Goal: Task Accomplishment & Management: Use online tool/utility

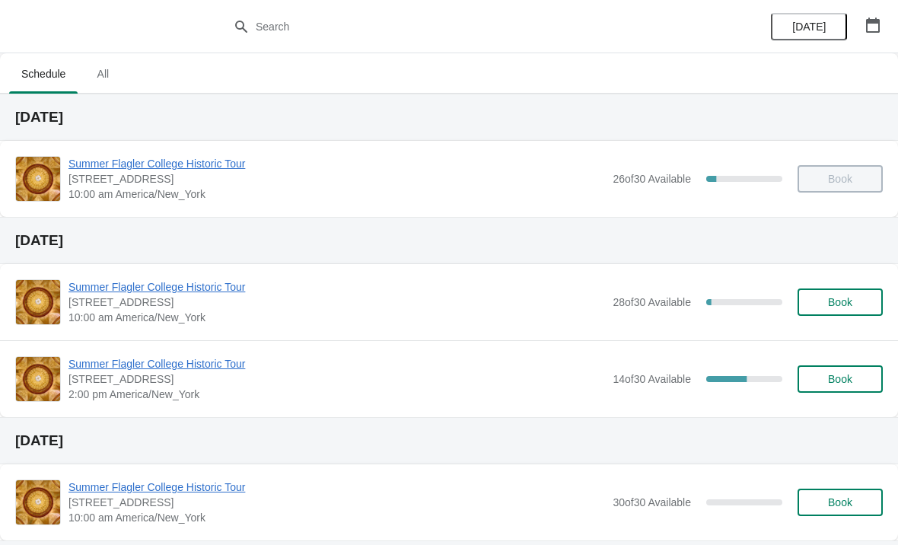
click at [158, 293] on span "Summer Flagler College Historic Tour" at bounding box center [336, 286] width 536 height 15
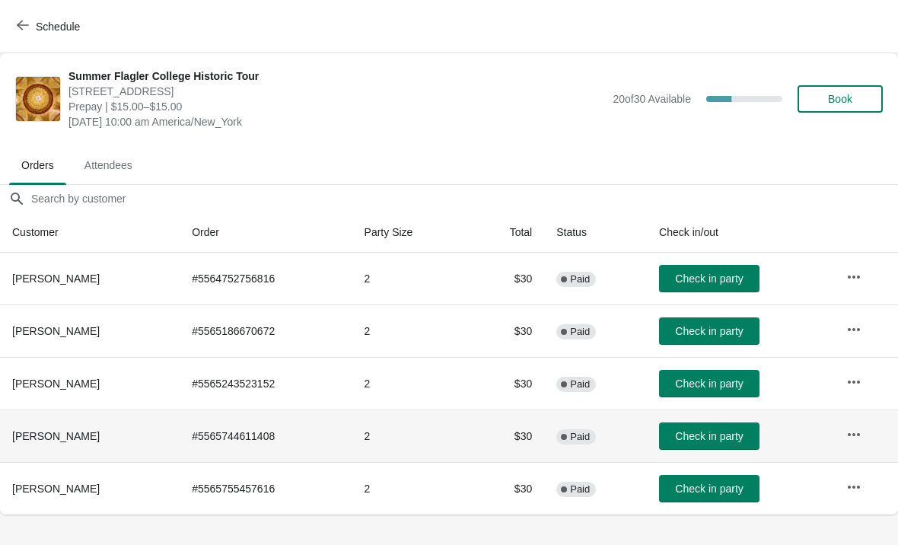
click at [698, 431] on span "Check in party" at bounding box center [709, 436] width 68 height 12
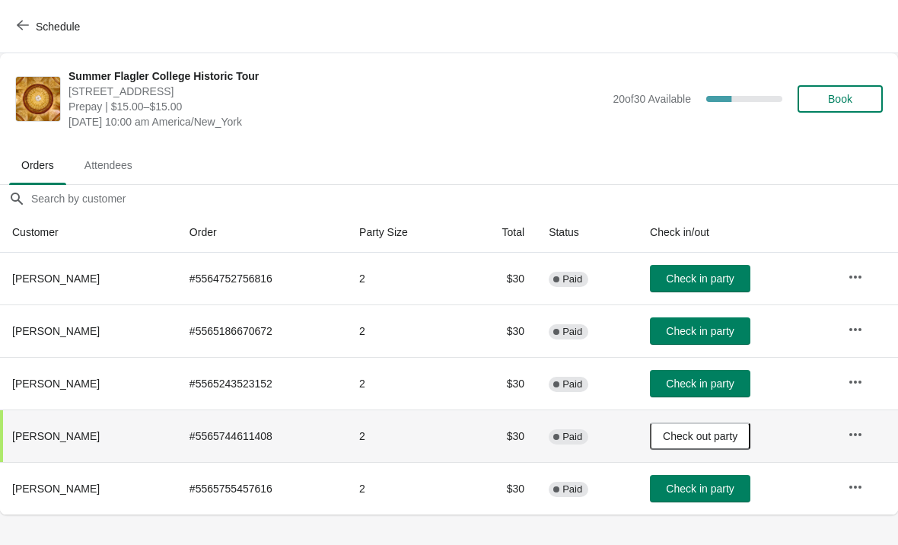
click at [703, 332] on span "Check in party" at bounding box center [700, 331] width 68 height 12
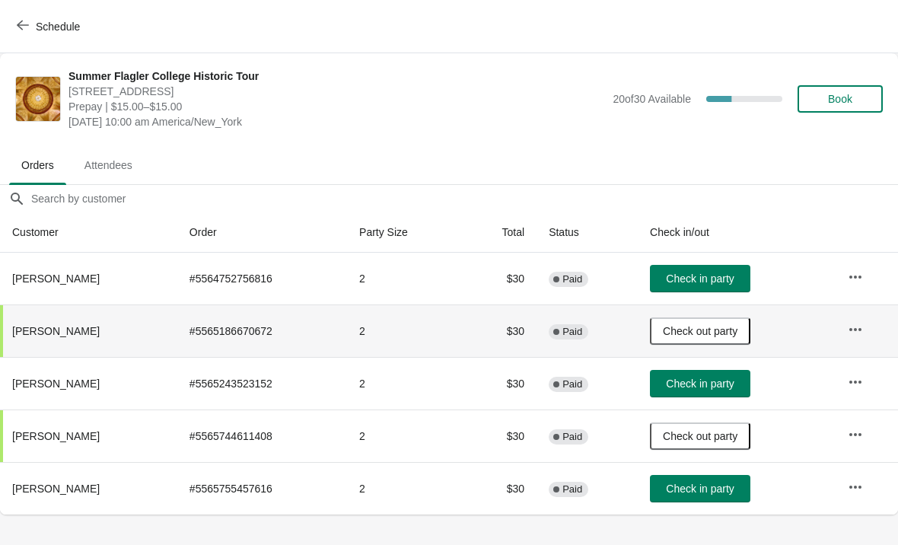
click at [729, 390] on button "Check in party" at bounding box center [700, 383] width 100 height 27
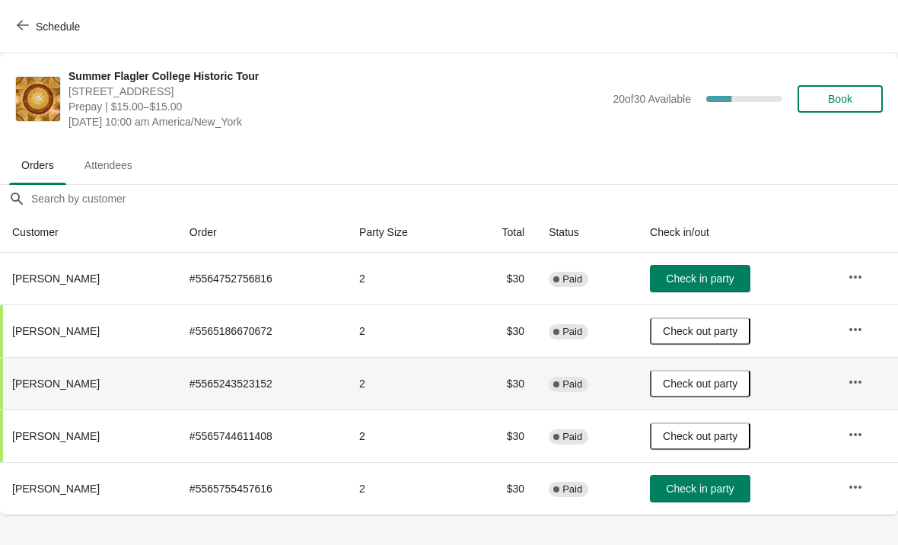
click at [726, 277] on span "Check in party" at bounding box center [700, 278] width 68 height 12
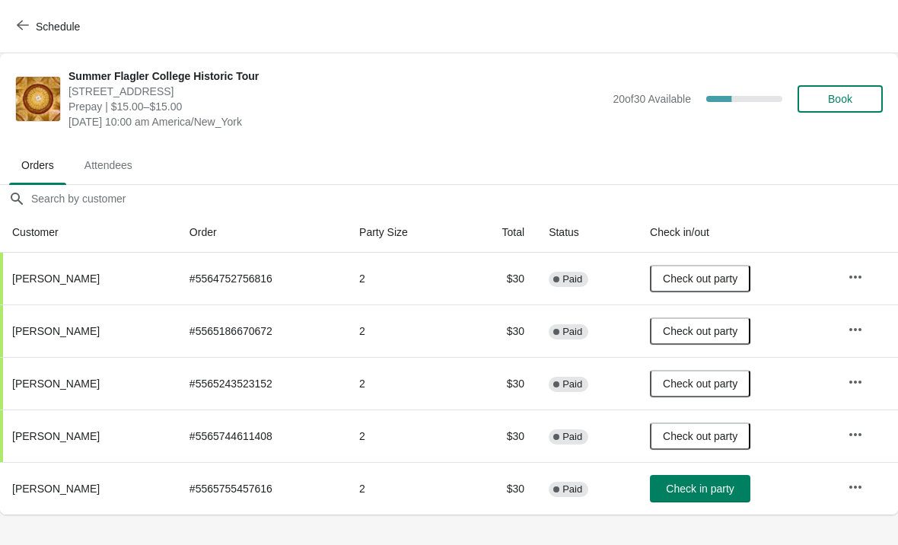
click at [699, 517] on body "Schedule Summer Flagler College Historic Tour [STREET_ADDRESS][PERSON_NAME] Pre…" at bounding box center [449, 272] width 898 height 545
click at [709, 482] on span "Check in party" at bounding box center [700, 488] width 68 height 12
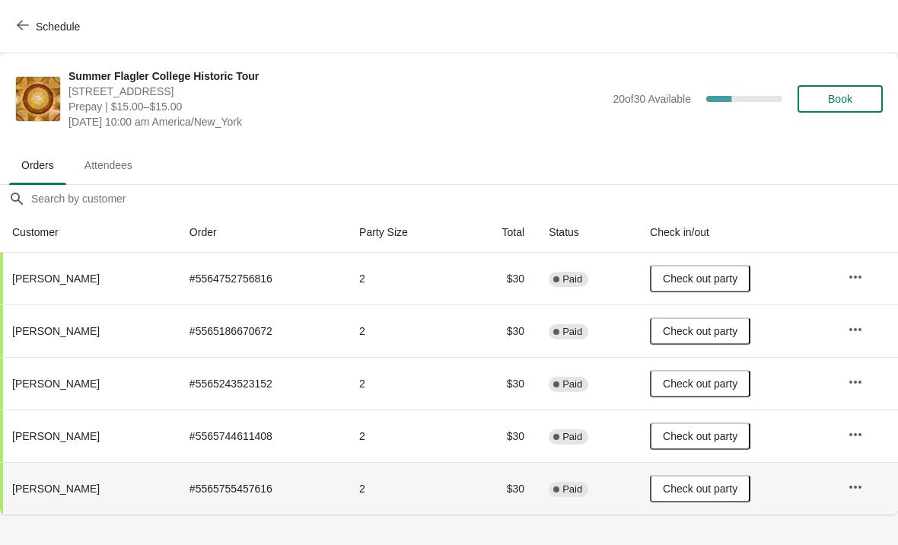
click at [848, 101] on span "Book" at bounding box center [840, 99] width 24 height 12
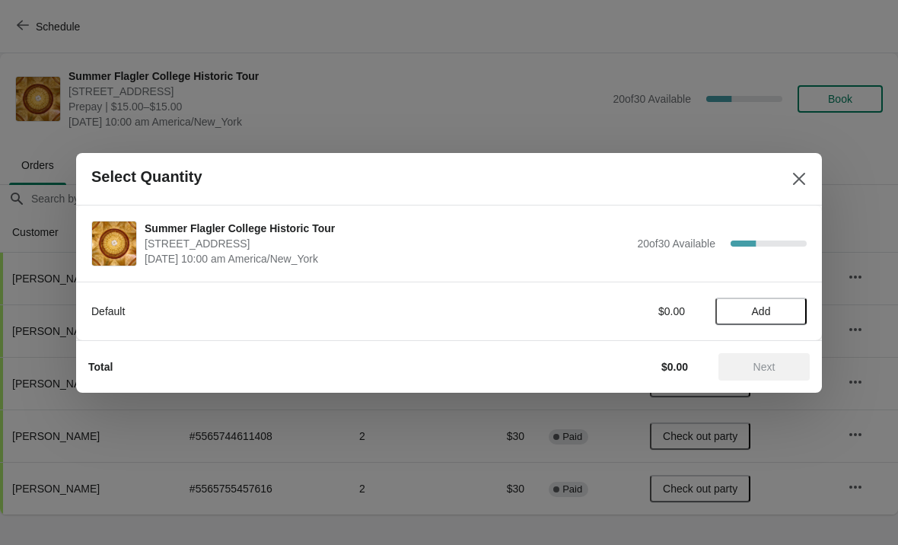
click at [811, 124] on div at bounding box center [449, 272] width 898 height 545
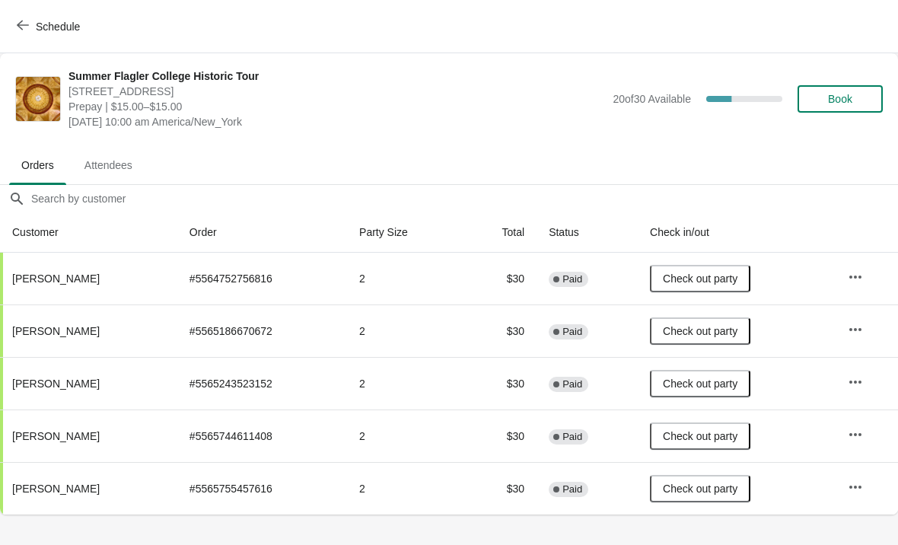
click at [847, 91] on button "Book" at bounding box center [839, 98] width 85 height 27
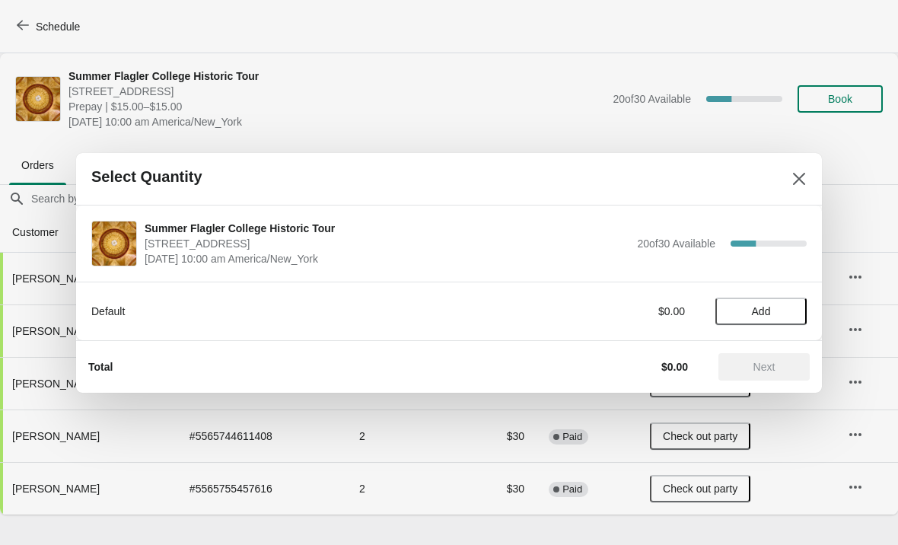
click at [761, 308] on span "Add" at bounding box center [761, 311] width 19 height 12
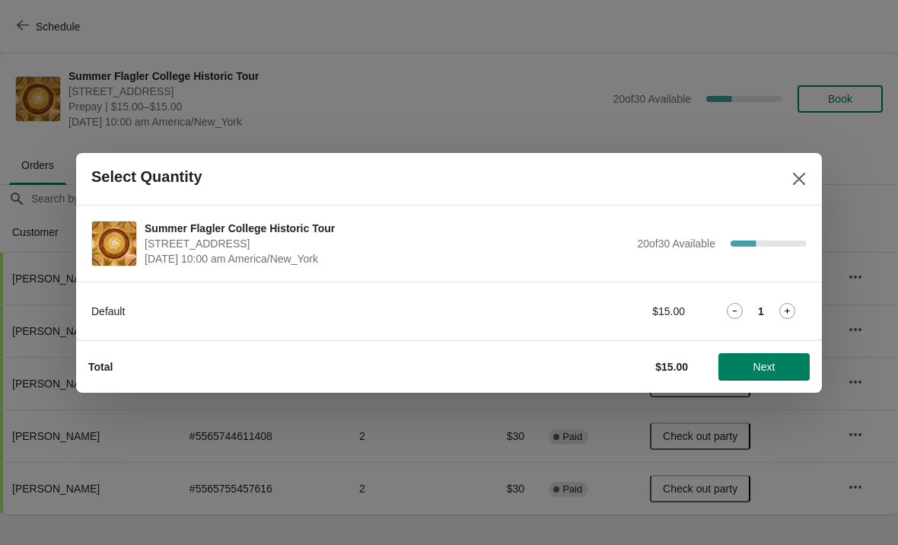
click at [783, 311] on icon at bounding box center [787, 311] width 16 height 16
click at [788, 367] on span "Next" at bounding box center [763, 367] width 67 height 12
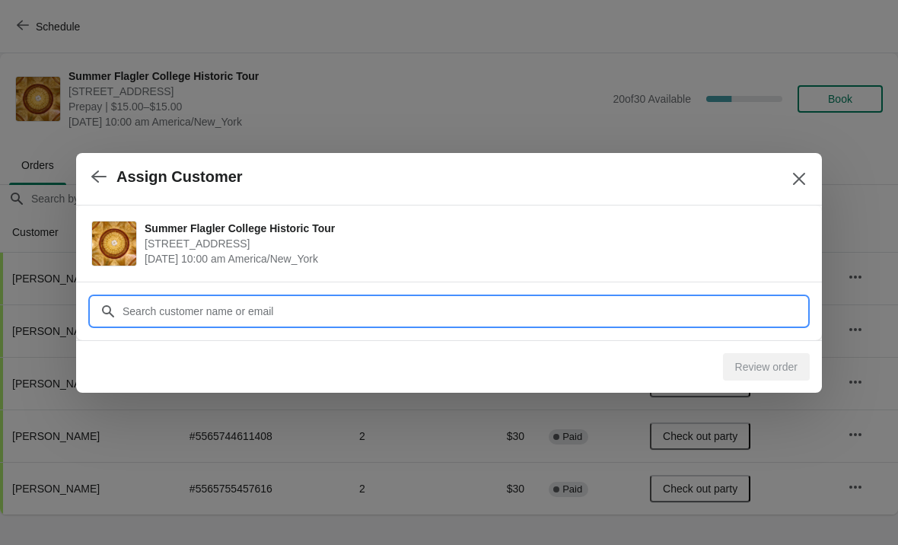
click at [636, 304] on input "Customer" at bounding box center [464, 310] width 685 height 27
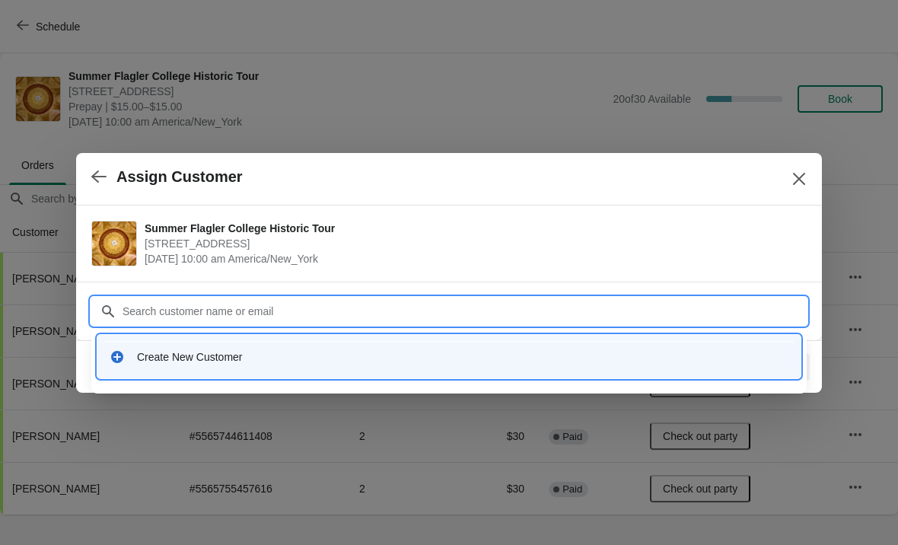
click at [151, 365] on div "Create New Customer" at bounding box center [448, 356] width 691 height 31
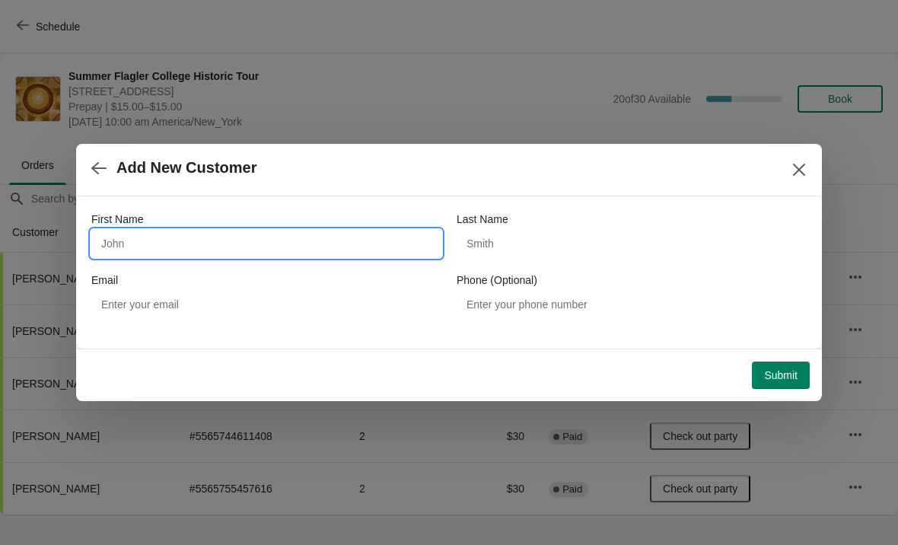
click at [160, 241] on input "First Name" at bounding box center [266, 243] width 350 height 27
type input "[PERSON_NAME]"
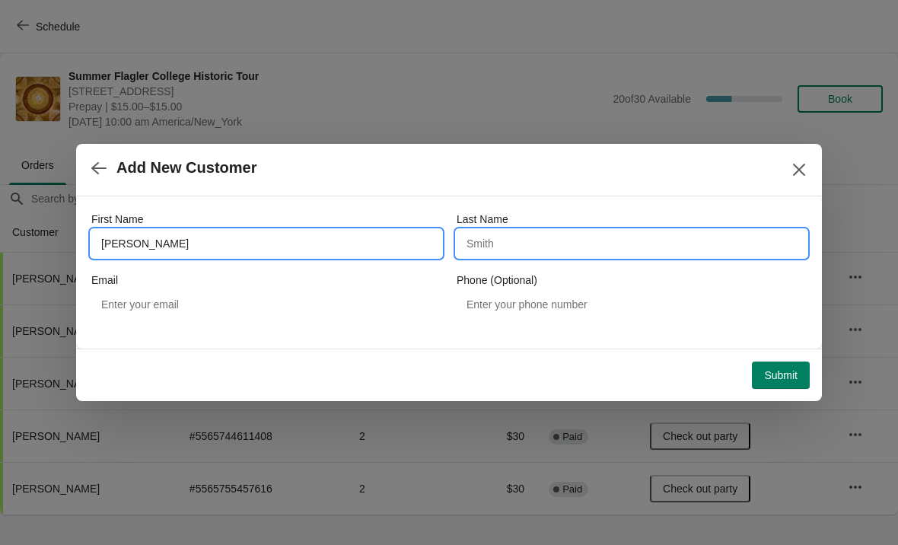
click at [620, 255] on input "Last Name" at bounding box center [631, 243] width 350 height 27
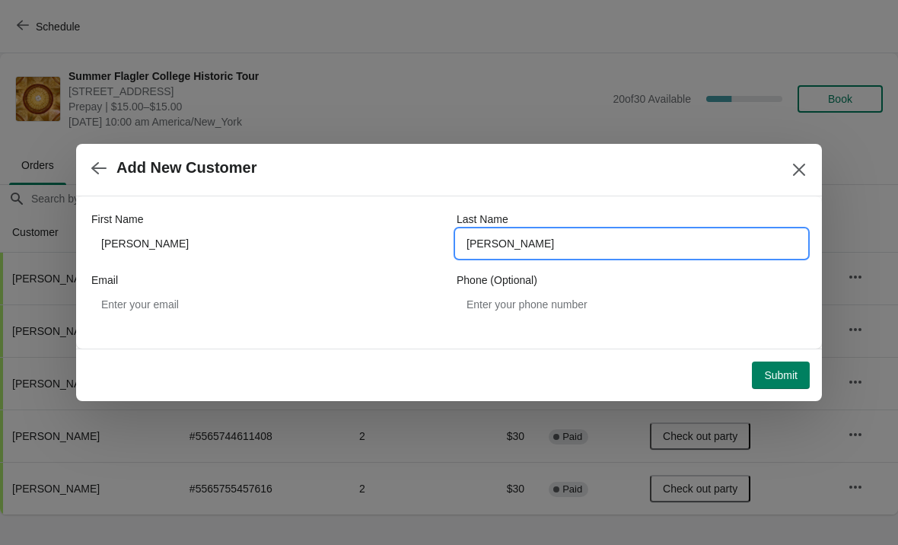
type input "[PERSON_NAME]"
click at [783, 376] on span "Submit" at bounding box center [780, 375] width 33 height 12
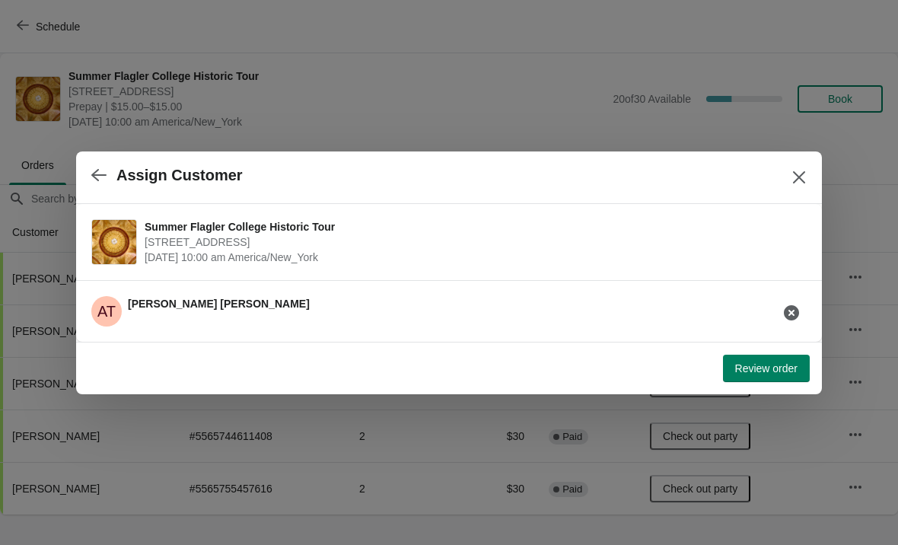
click at [770, 364] on span "Review order" at bounding box center [766, 368] width 62 height 12
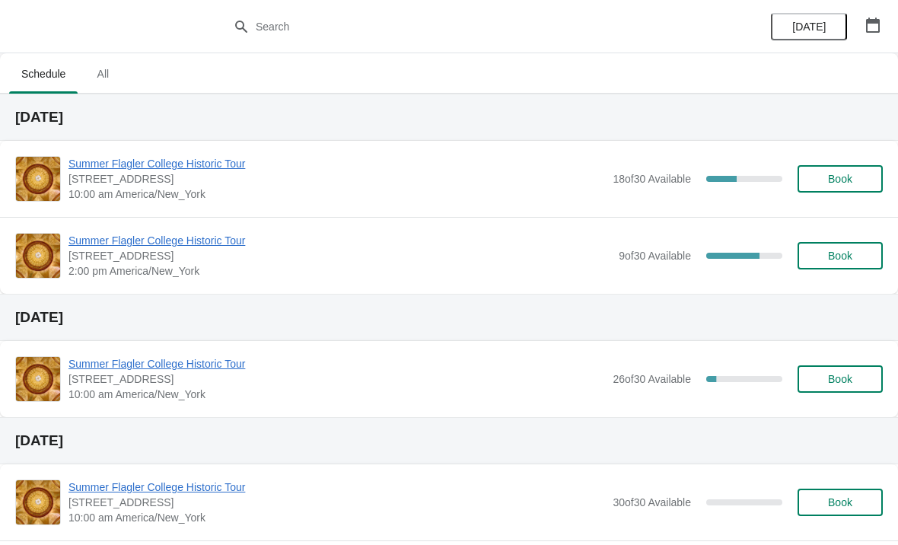
click at [98, 169] on span "Summer Flagler College Historic Tour" at bounding box center [336, 163] width 536 height 15
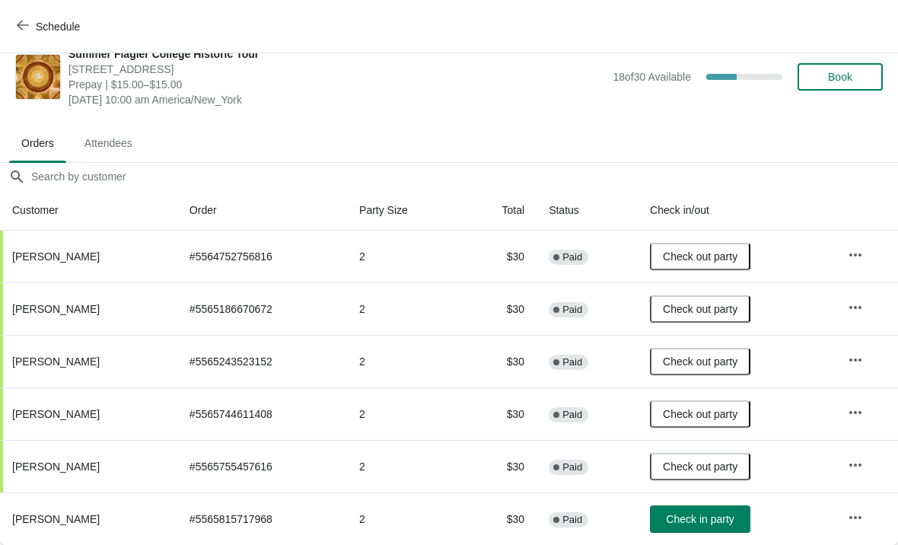
scroll to position [22, 0]
click at [685, 522] on span "Check in party" at bounding box center [700, 519] width 68 height 12
click at [0, 59] on div "Summer Flagler College Historic Tour [STREET_ADDRESS][PERSON_NAME] Prepay | $15…" at bounding box center [449, 76] width 898 height 91
